Goal: Task Accomplishment & Management: Use online tool/utility

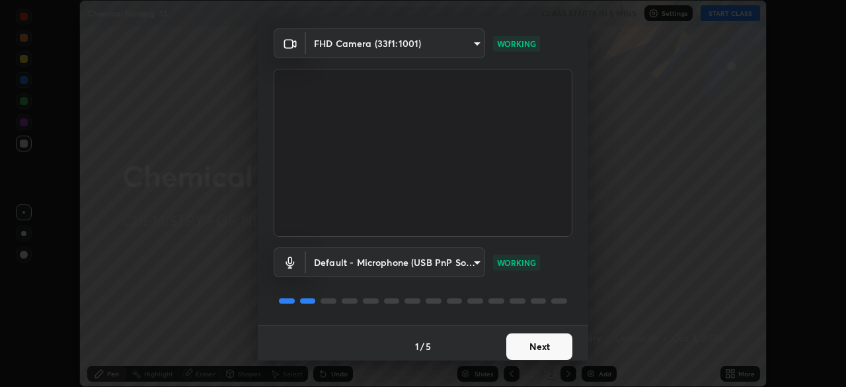
scroll to position [47, 0]
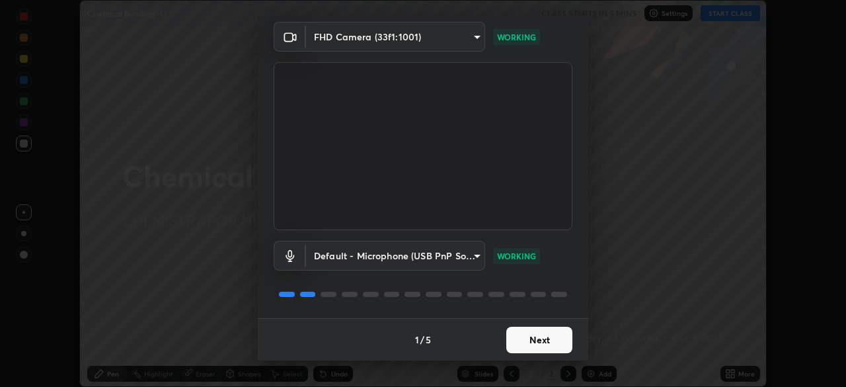
click at [535, 344] on button "Next" at bounding box center [539, 340] width 66 height 26
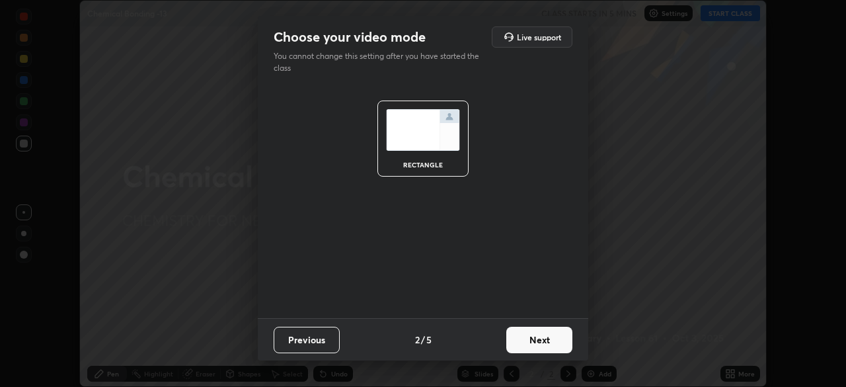
scroll to position [0, 0]
click at [541, 341] on button "Next" at bounding box center [539, 340] width 66 height 26
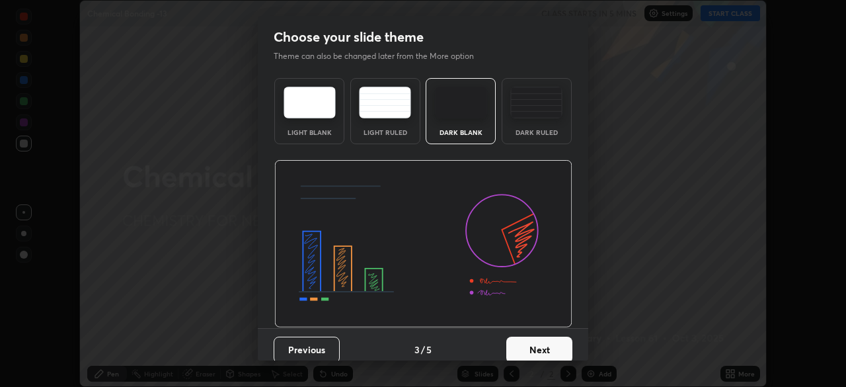
click at [555, 344] on button "Next" at bounding box center [539, 349] width 66 height 26
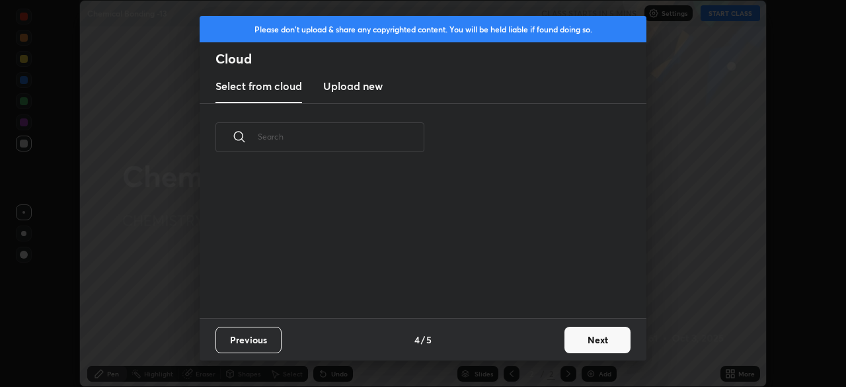
click at [582, 346] on button "Next" at bounding box center [597, 340] width 66 height 26
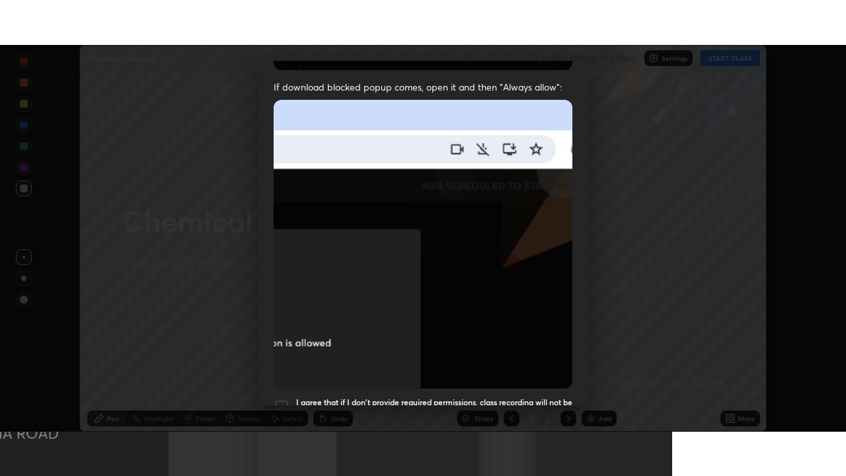
scroll to position [317, 0]
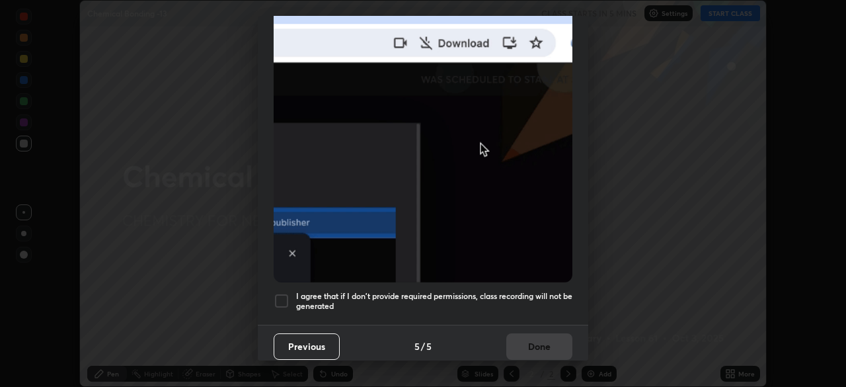
click at [284, 293] on div at bounding box center [282, 301] width 16 height 16
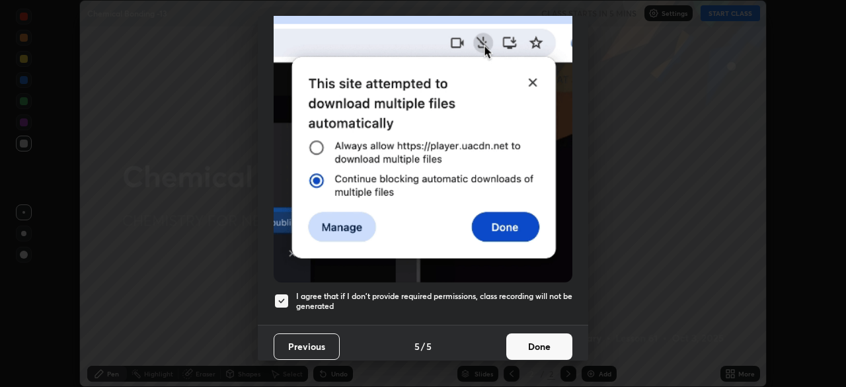
click at [538, 350] on button "Done" at bounding box center [539, 346] width 66 height 26
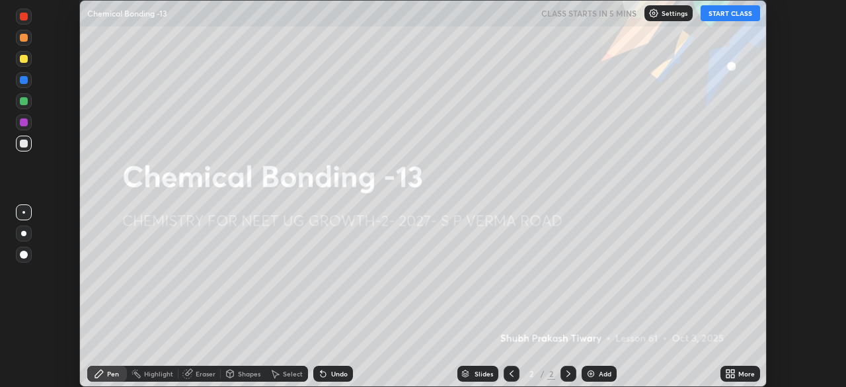
click at [733, 373] on icon at bounding box center [730, 373] width 11 height 11
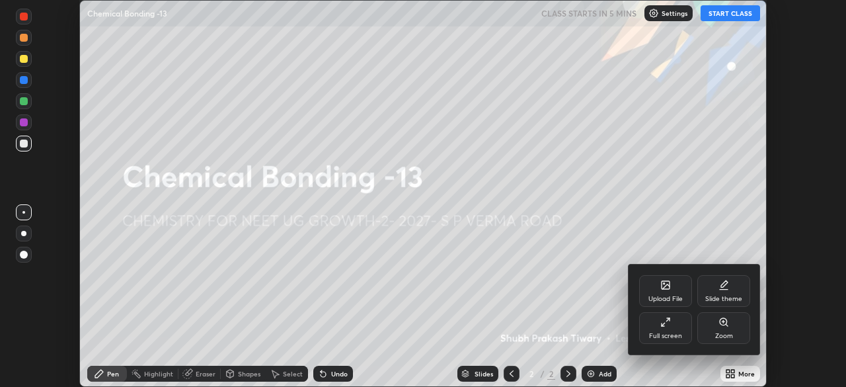
click at [671, 332] on div "Full screen" at bounding box center [665, 335] width 33 height 7
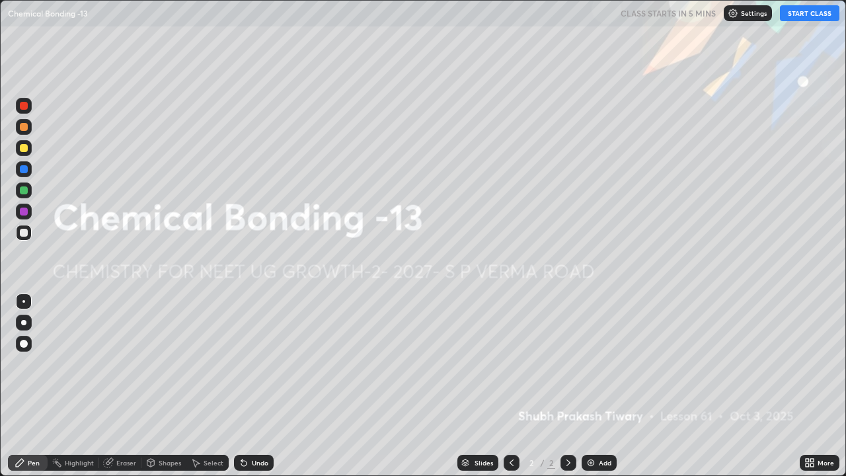
scroll to position [476, 846]
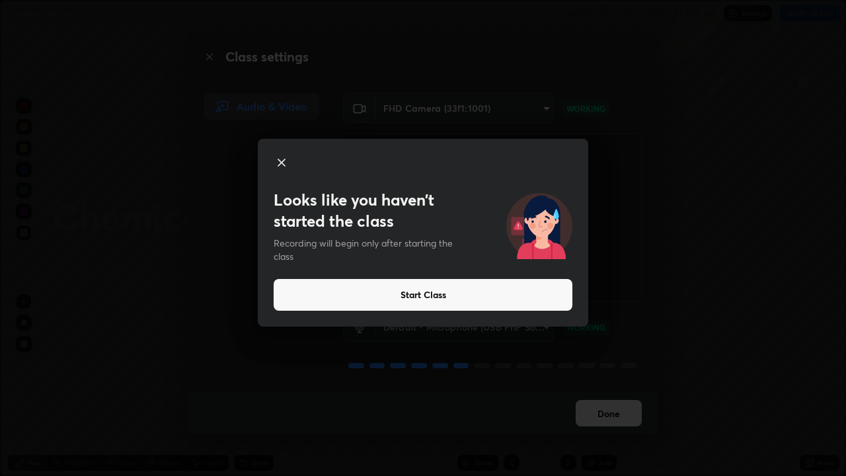
click at [441, 292] on button "Start Class" at bounding box center [423, 295] width 299 height 32
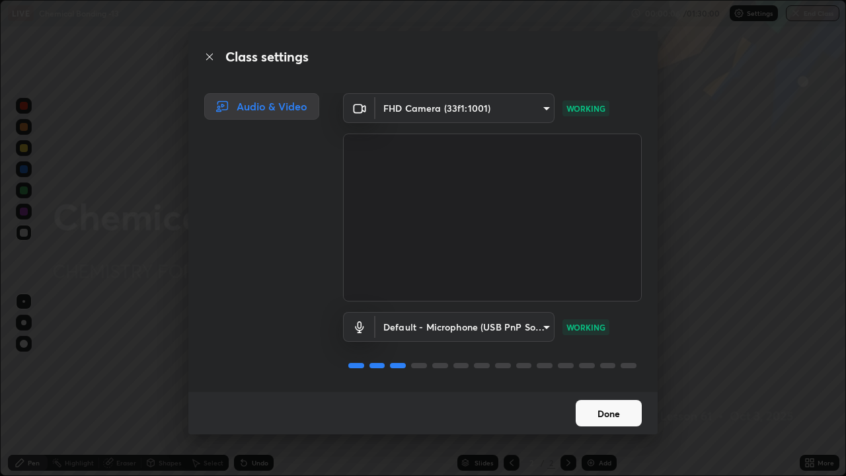
click at [610, 386] on button "Done" at bounding box center [609, 413] width 66 height 26
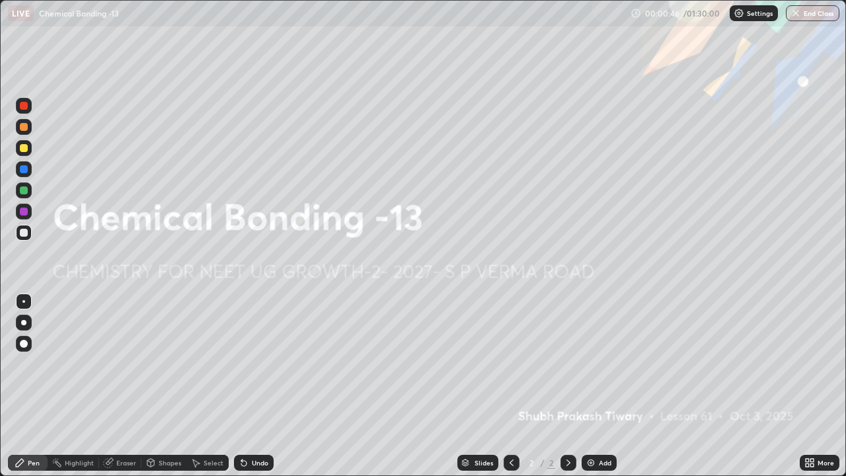
click at [602, 386] on div "Add" at bounding box center [605, 462] width 13 height 7
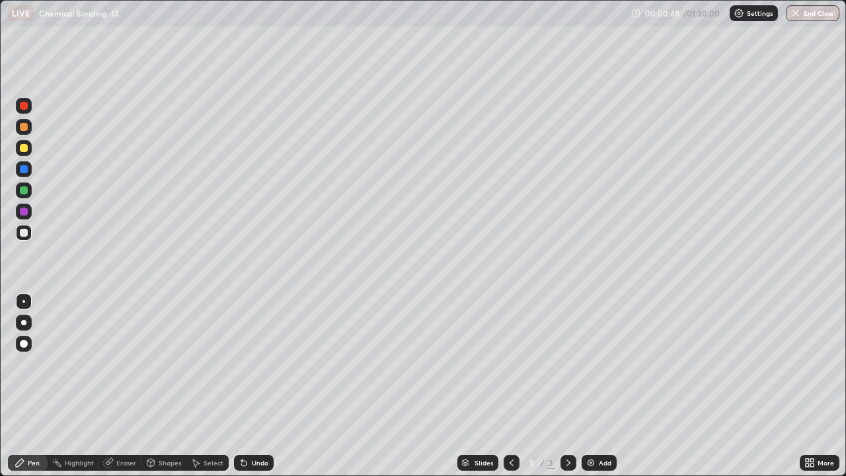
click at [25, 128] on div at bounding box center [24, 127] width 8 height 8
click at [26, 320] on div at bounding box center [24, 323] width 16 height 16
click at [24, 233] on div at bounding box center [24, 233] width 8 height 8
click at [24, 148] on div at bounding box center [24, 148] width 8 height 8
click at [29, 235] on div at bounding box center [24, 233] width 16 height 16
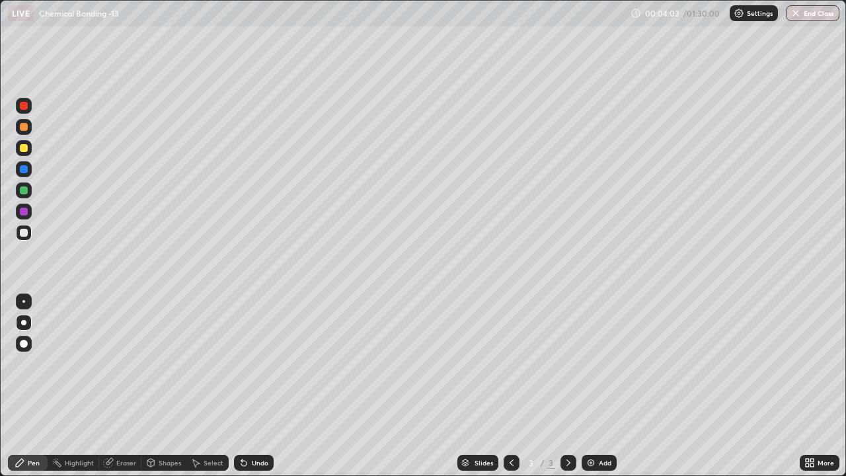
click at [23, 149] on div at bounding box center [24, 148] width 8 height 8
click at [27, 171] on div at bounding box center [24, 169] width 8 height 8
click at [24, 190] on div at bounding box center [24, 190] width 8 height 8
click at [24, 106] on div at bounding box center [24, 106] width 8 height 8
click at [215, 386] on div "Select" at bounding box center [214, 462] width 20 height 7
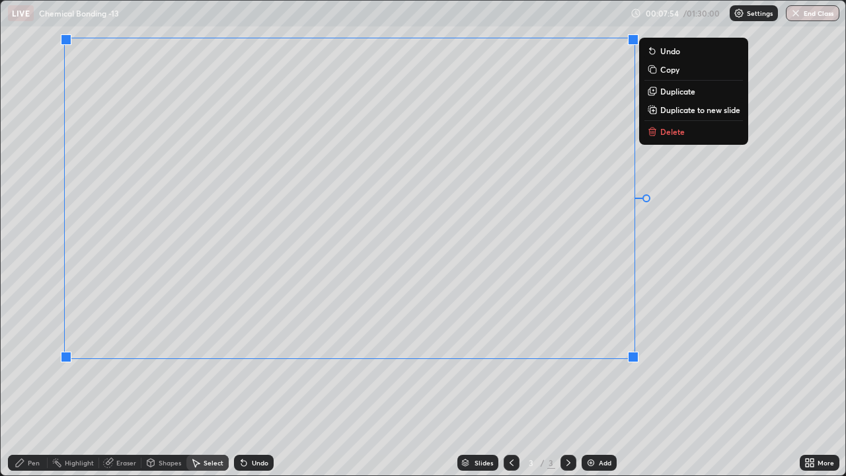
click at [670, 307] on div "0 ° Undo Copy Duplicate Duplicate to new slide Delete" at bounding box center [423, 238] width 845 height 475
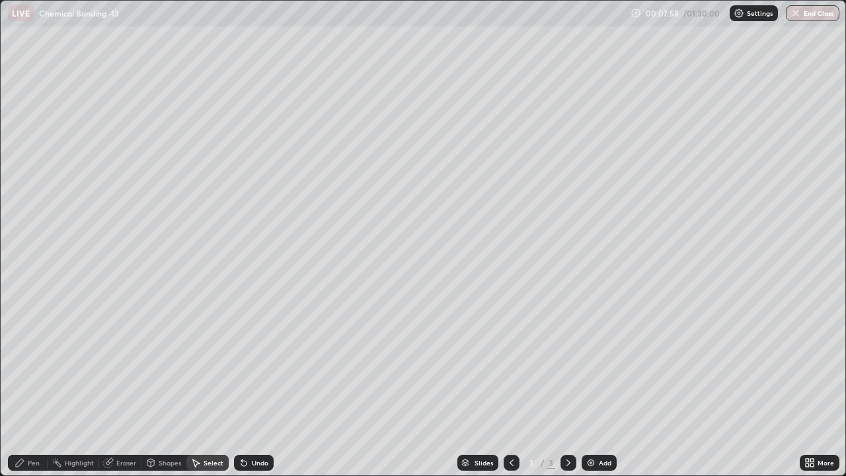
click at [40, 386] on div "Pen" at bounding box center [28, 463] width 40 height 16
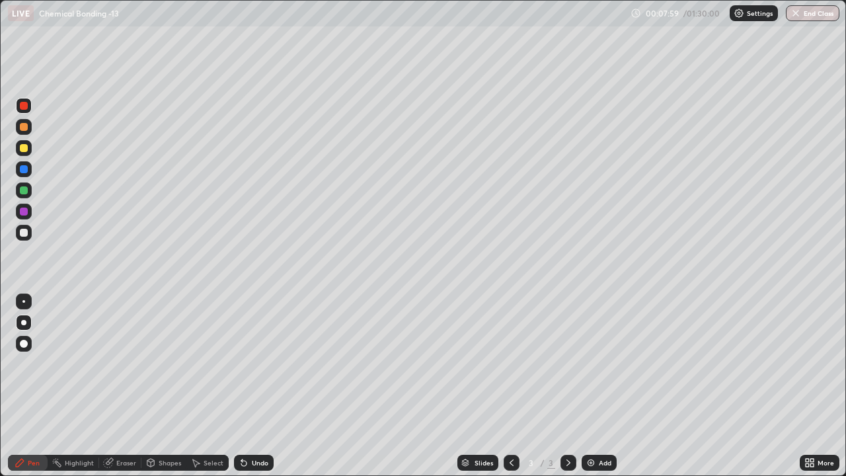
click at [22, 232] on div at bounding box center [24, 233] width 8 height 8
click at [25, 236] on div at bounding box center [24, 233] width 8 height 8
click at [24, 148] on div at bounding box center [24, 148] width 8 height 8
click at [26, 235] on div at bounding box center [24, 233] width 8 height 8
click at [594, 386] on img at bounding box center [591, 462] width 11 height 11
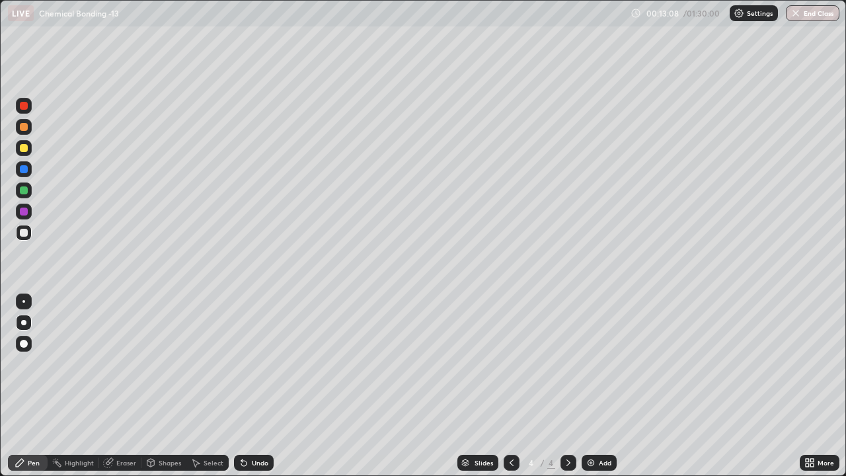
click at [24, 169] on div at bounding box center [24, 169] width 8 height 8
click at [30, 233] on div at bounding box center [24, 233] width 16 height 16
click at [24, 149] on div at bounding box center [24, 148] width 8 height 8
click at [26, 192] on div at bounding box center [24, 190] width 8 height 8
click at [25, 233] on div at bounding box center [24, 233] width 8 height 8
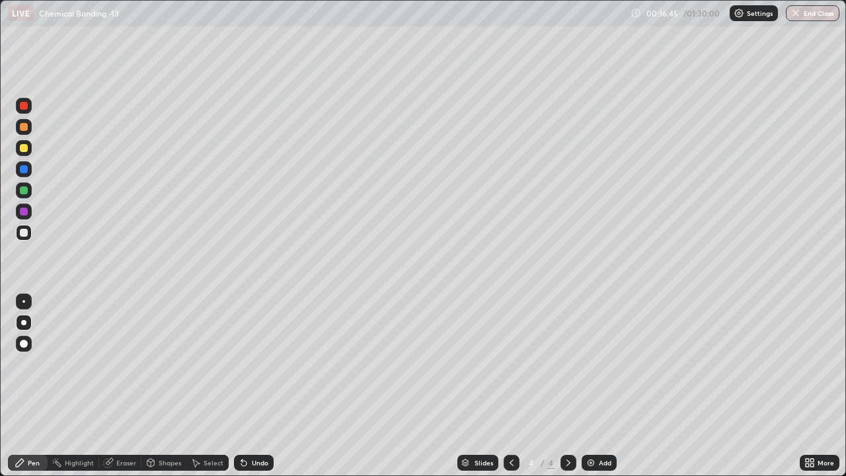
click at [128, 386] on div "Eraser" at bounding box center [126, 462] width 20 height 7
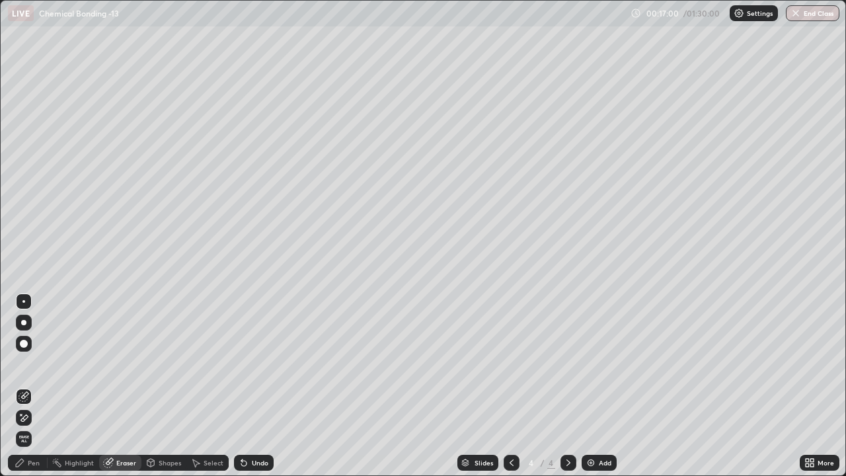
click at [38, 386] on div "Pen" at bounding box center [34, 462] width 12 height 7
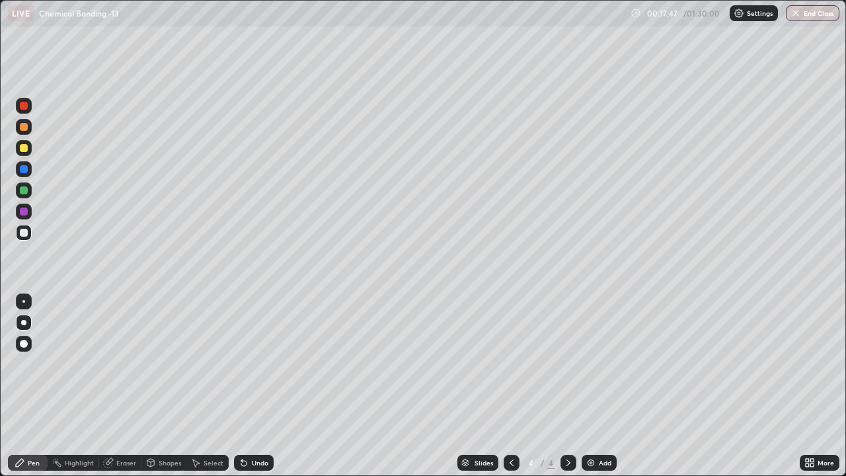
click at [26, 149] on div at bounding box center [24, 148] width 8 height 8
click at [29, 196] on div at bounding box center [24, 190] width 16 height 16
click at [24, 233] on div at bounding box center [24, 233] width 8 height 8
click at [26, 149] on div at bounding box center [24, 148] width 8 height 8
click at [26, 190] on div at bounding box center [24, 190] width 8 height 8
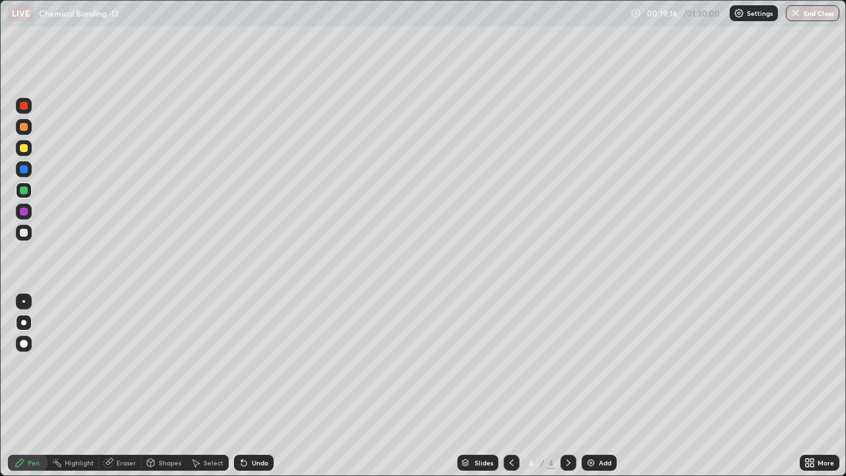
click at [30, 110] on div at bounding box center [24, 106] width 16 height 16
click at [597, 386] on div "Add" at bounding box center [599, 463] width 35 height 16
click at [30, 144] on div at bounding box center [24, 148] width 16 height 16
click at [261, 386] on div "Undo" at bounding box center [260, 462] width 17 height 7
click at [27, 233] on div at bounding box center [24, 233] width 8 height 8
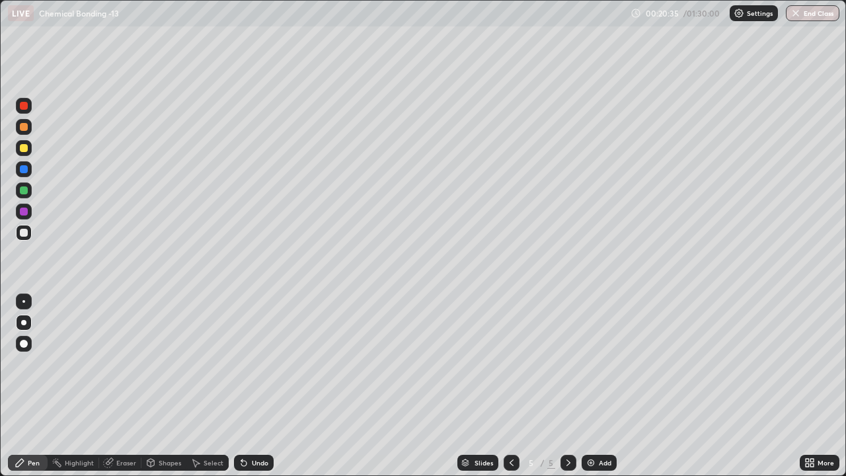
click at [29, 109] on div at bounding box center [24, 106] width 16 height 16
click at [24, 189] on div at bounding box center [24, 190] width 8 height 8
click at [25, 233] on div at bounding box center [24, 233] width 8 height 8
click at [510, 386] on icon at bounding box center [511, 462] width 11 height 11
click at [567, 386] on icon at bounding box center [568, 462] width 11 height 11
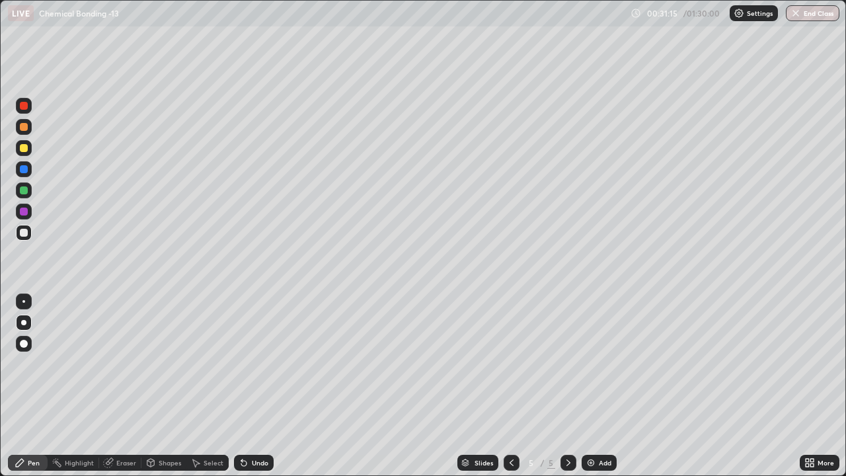
click at [596, 386] on div "Add" at bounding box center [599, 463] width 35 height 16
click at [26, 128] on div at bounding box center [24, 127] width 8 height 8
click at [24, 106] on div at bounding box center [24, 106] width 8 height 8
click at [26, 233] on div at bounding box center [24, 233] width 8 height 8
click at [260, 386] on div "Undo" at bounding box center [260, 462] width 17 height 7
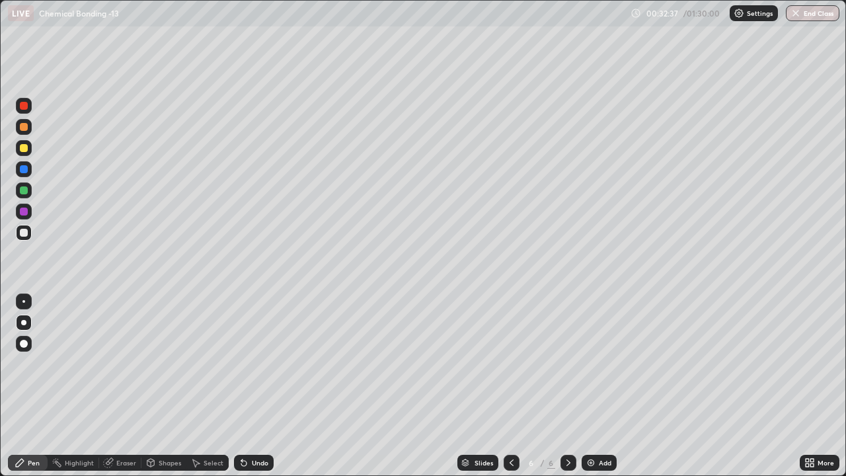
click at [24, 175] on div at bounding box center [24, 169] width 16 height 16
click at [509, 386] on icon at bounding box center [511, 462] width 11 height 11
click at [510, 386] on icon at bounding box center [511, 462] width 11 height 11
click at [570, 386] on icon at bounding box center [568, 462] width 11 height 11
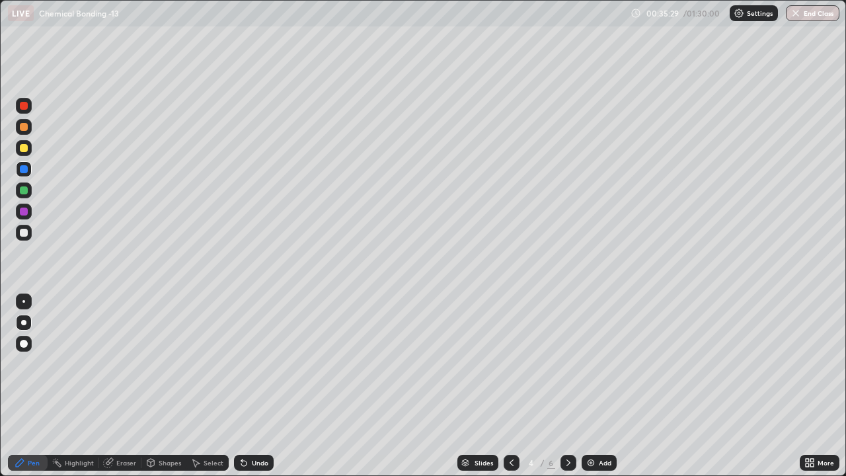
click at [567, 386] on icon at bounding box center [568, 462] width 11 height 11
click at [572, 386] on div at bounding box center [569, 462] width 16 height 26
click at [22, 193] on div at bounding box center [24, 190] width 8 height 8
click at [26, 210] on div at bounding box center [24, 212] width 8 height 8
click at [30, 231] on div at bounding box center [24, 233] width 16 height 16
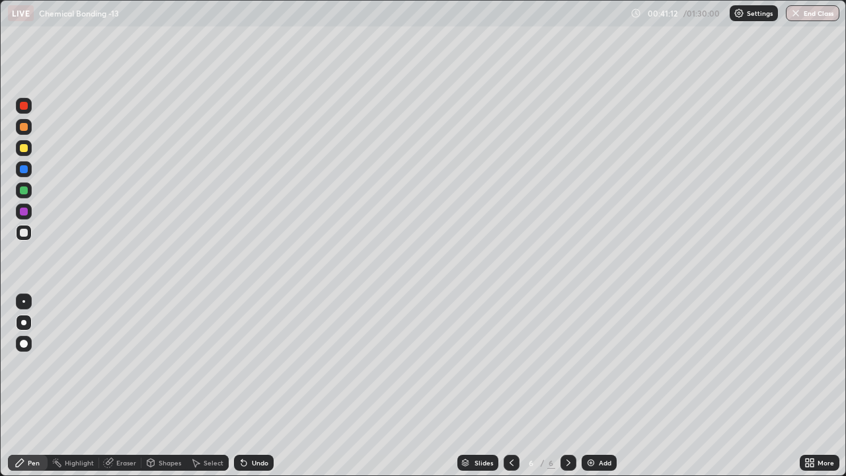
click at [30, 237] on div at bounding box center [24, 233] width 16 height 16
click at [22, 150] on div at bounding box center [24, 148] width 8 height 8
click at [24, 107] on div at bounding box center [24, 106] width 8 height 8
click at [25, 232] on div at bounding box center [24, 233] width 8 height 8
click at [27, 238] on div at bounding box center [24, 233] width 16 height 16
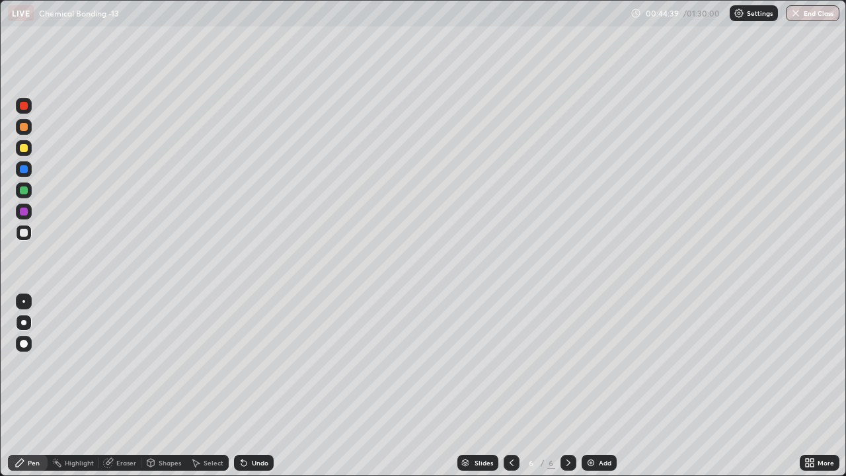
click at [25, 171] on div at bounding box center [24, 169] width 8 height 8
click at [26, 151] on div at bounding box center [24, 148] width 8 height 8
click at [25, 194] on div at bounding box center [24, 190] width 8 height 8
click at [28, 106] on div at bounding box center [24, 106] width 16 height 16
click at [611, 386] on div "Add" at bounding box center [599, 463] width 35 height 16
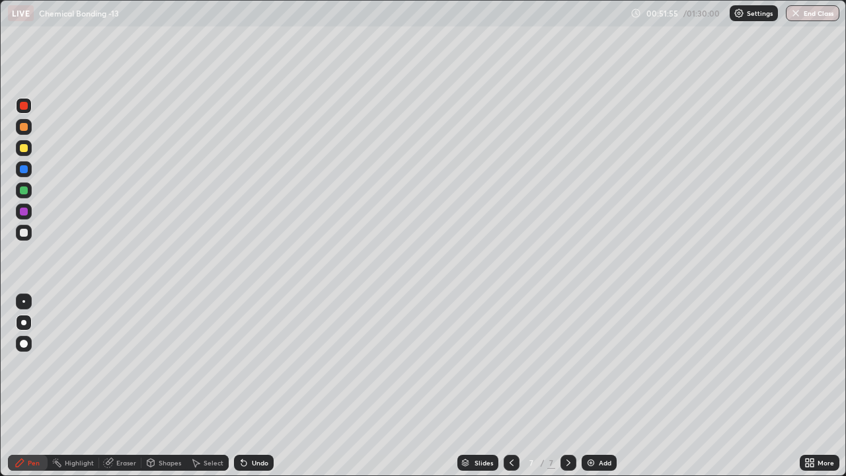
click at [28, 132] on div at bounding box center [24, 127] width 16 height 16
click at [28, 232] on div at bounding box center [24, 233] width 16 height 16
click at [24, 190] on div at bounding box center [24, 190] width 8 height 8
click at [26, 233] on div at bounding box center [24, 233] width 8 height 8
click at [23, 169] on div at bounding box center [24, 169] width 8 height 8
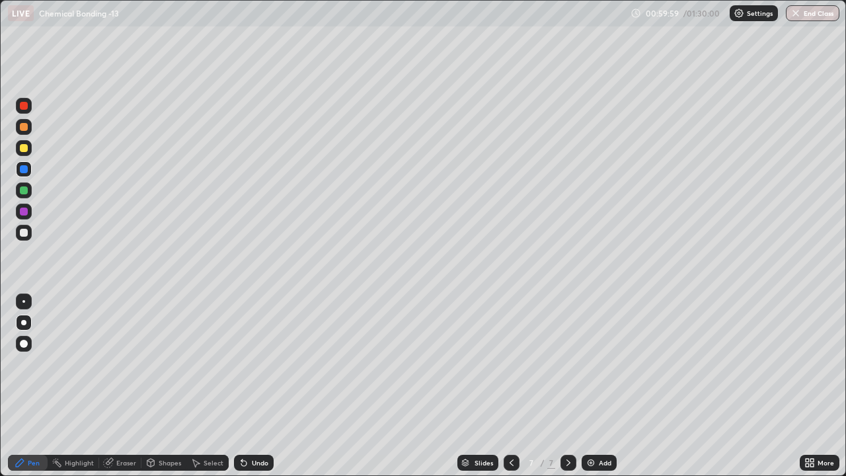
click at [28, 231] on div at bounding box center [24, 233] width 16 height 16
click at [261, 386] on div "Undo" at bounding box center [254, 463] width 40 height 16
click at [26, 151] on div at bounding box center [24, 148] width 8 height 8
click at [22, 212] on div at bounding box center [24, 212] width 8 height 8
click at [22, 236] on div at bounding box center [24, 233] width 8 height 8
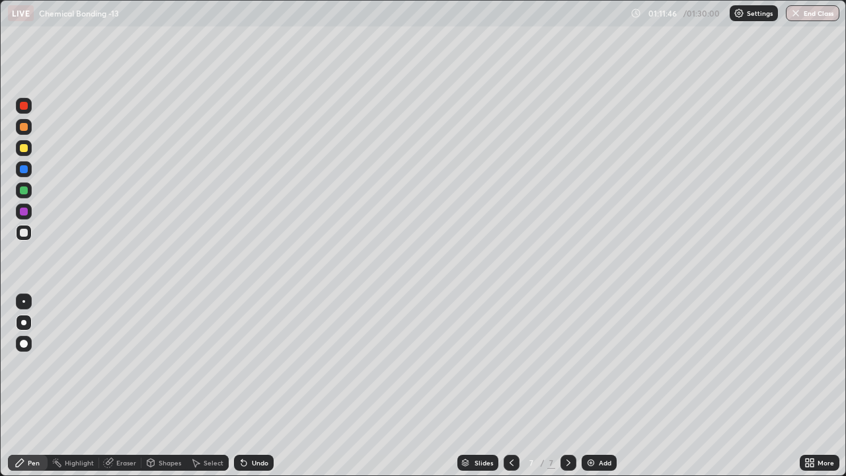
click at [603, 386] on div "Add" at bounding box center [605, 462] width 13 height 7
click at [24, 171] on div at bounding box center [24, 169] width 8 height 8
click at [28, 238] on div at bounding box center [24, 233] width 16 height 16
click at [24, 191] on div at bounding box center [24, 190] width 8 height 8
click at [510, 386] on icon at bounding box center [511, 462] width 11 height 11
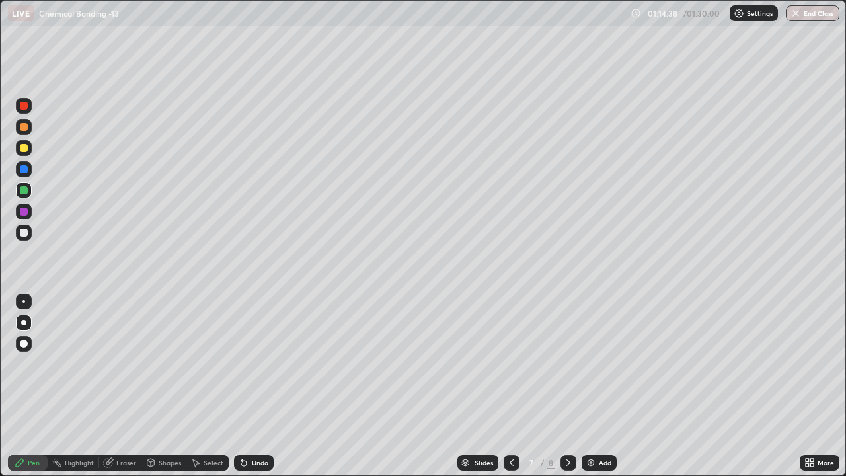
click at [567, 386] on icon at bounding box center [568, 462] width 11 height 11
click at [25, 233] on div at bounding box center [24, 233] width 8 height 8
click at [29, 195] on div at bounding box center [24, 190] width 16 height 16
click at [27, 235] on div at bounding box center [24, 233] width 8 height 8
click at [266, 386] on div "Undo" at bounding box center [260, 462] width 17 height 7
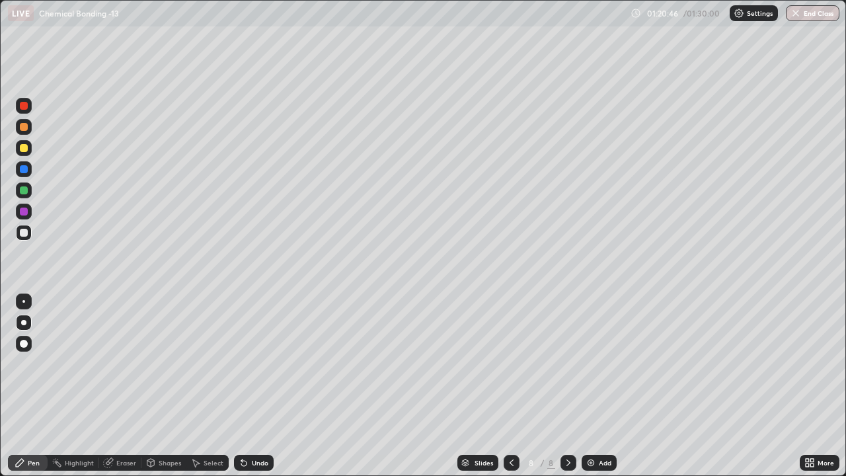
click at [265, 386] on div "Undo" at bounding box center [260, 462] width 17 height 7
click at [262, 386] on div "Undo" at bounding box center [260, 462] width 17 height 7
click at [585, 386] on div "Add" at bounding box center [599, 463] width 35 height 16
click at [24, 170] on div at bounding box center [24, 169] width 8 height 8
click at [27, 230] on div at bounding box center [24, 233] width 8 height 8
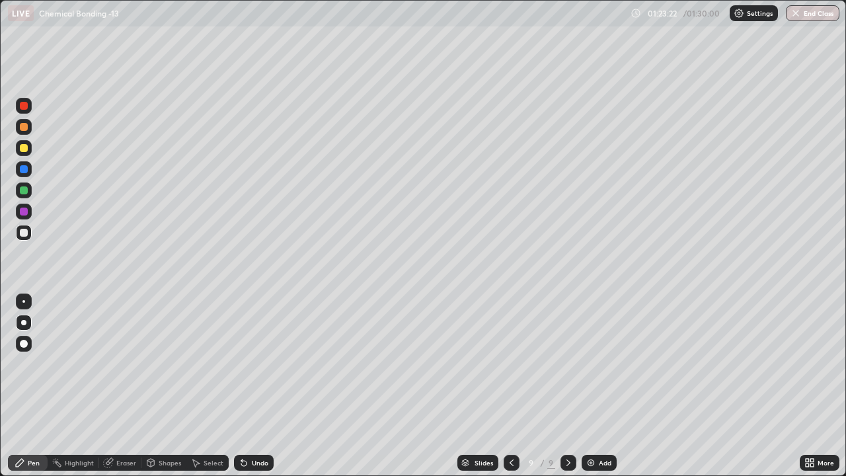
click at [27, 171] on div at bounding box center [24, 169] width 8 height 8
click at [24, 237] on div at bounding box center [24, 233] width 16 height 16
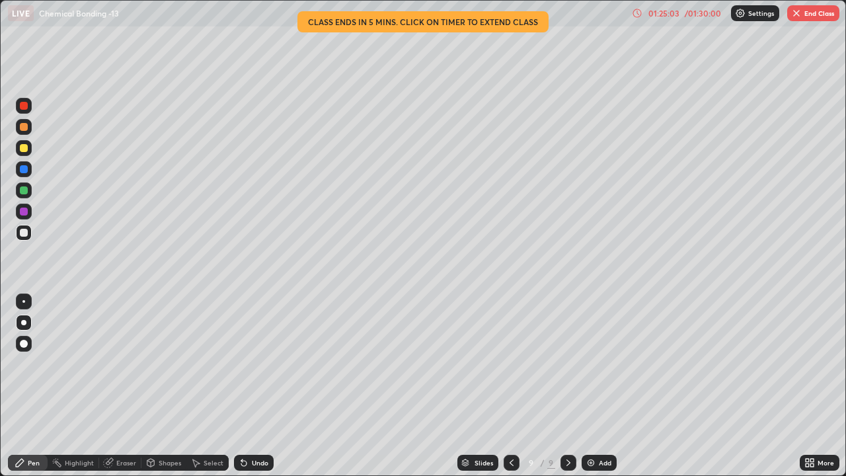
click at [601, 386] on div "Add" at bounding box center [605, 462] width 13 height 7
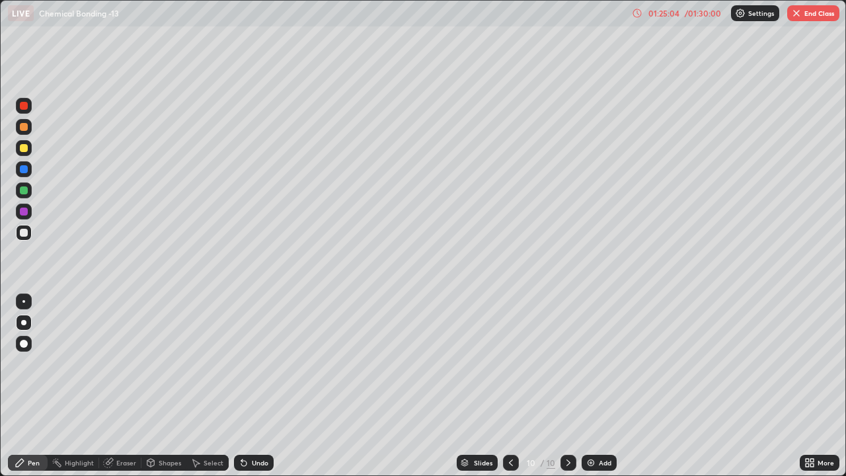
click at [25, 168] on div at bounding box center [24, 169] width 8 height 8
click at [806, 17] on button "End Class" at bounding box center [813, 13] width 52 height 16
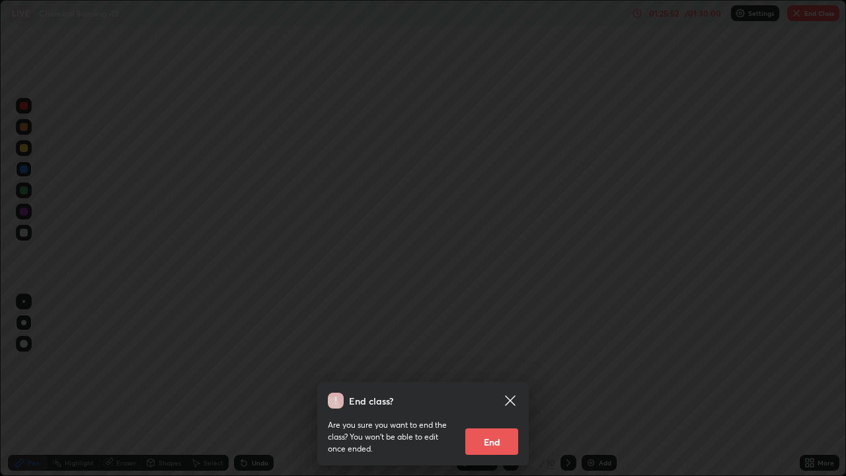
click at [508, 386] on button "End" at bounding box center [491, 441] width 53 height 26
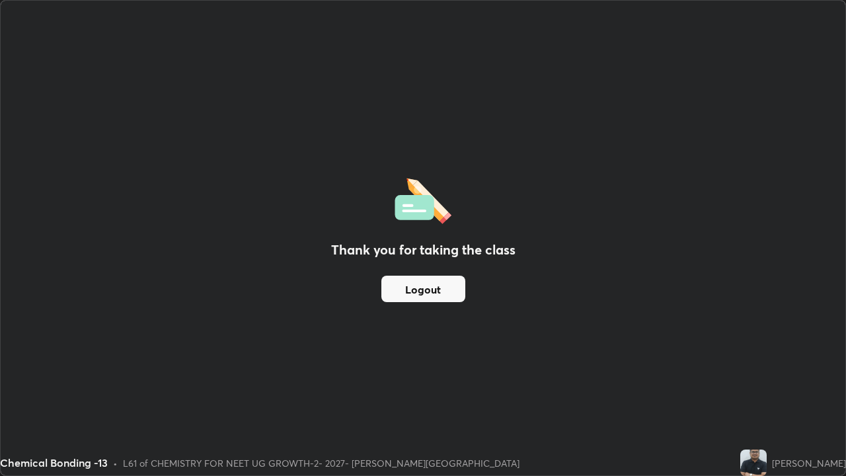
click at [404, 282] on button "Logout" at bounding box center [423, 289] width 84 height 26
